Goal: Transaction & Acquisition: Purchase product/service

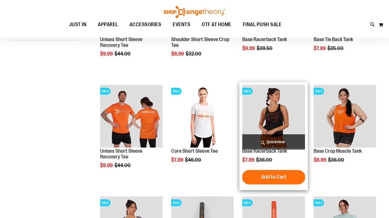
scroll to position [84, 0]
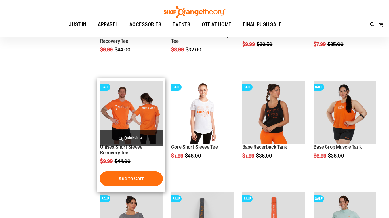
click at [144, 122] on img "product" at bounding box center [131, 112] width 62 height 62
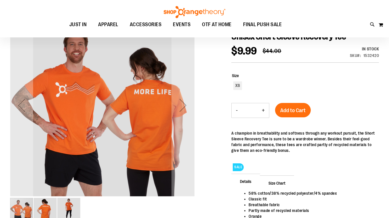
scroll to position [9, 0]
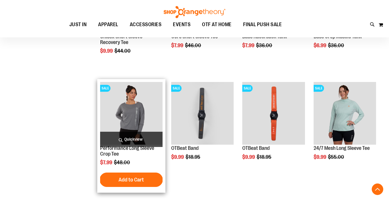
scroll to position [197, 0]
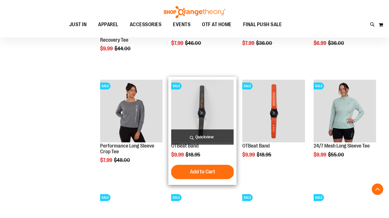
click at [198, 121] on img "product" at bounding box center [202, 111] width 62 height 62
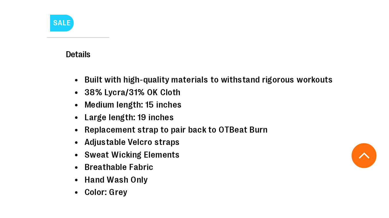
scroll to position [115, 0]
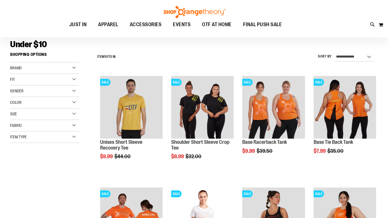
scroll to position [27, 0]
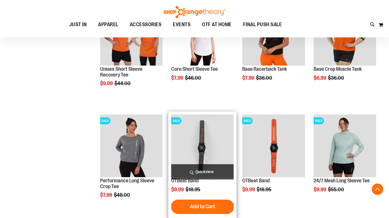
scroll to position [230, 0]
